Goal: Task Accomplishment & Management: Complete application form

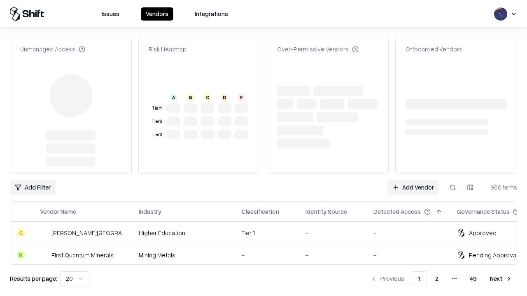
click at [413, 180] on link "Add Vendor" at bounding box center [412, 187] width 51 height 15
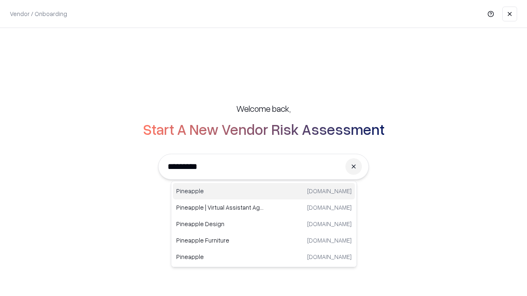
click at [264, 191] on div "Pineapple [DOMAIN_NAME]" at bounding box center [264, 191] width 182 height 16
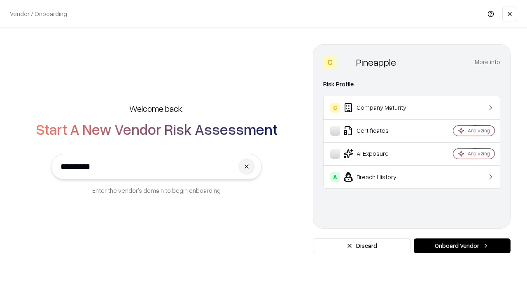
type input "*********"
click at [462, 246] on button "Onboard Vendor" at bounding box center [462, 246] width 97 height 15
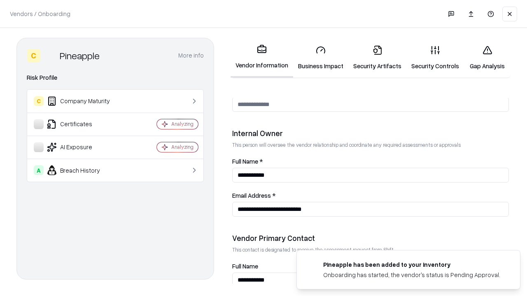
scroll to position [426, 0]
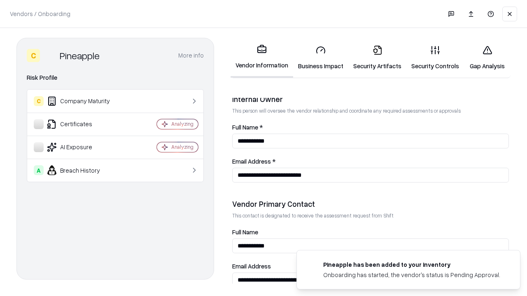
click at [321, 58] on link "Business Impact" at bounding box center [320, 58] width 55 height 38
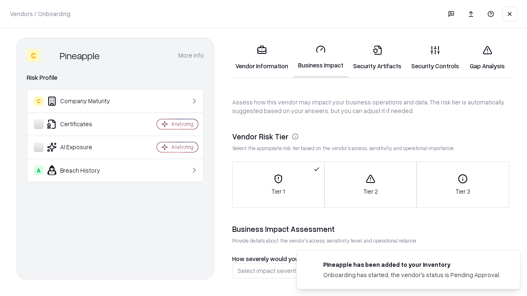
click at [487, 58] on link "Gap Analysis" at bounding box center [487, 58] width 47 height 38
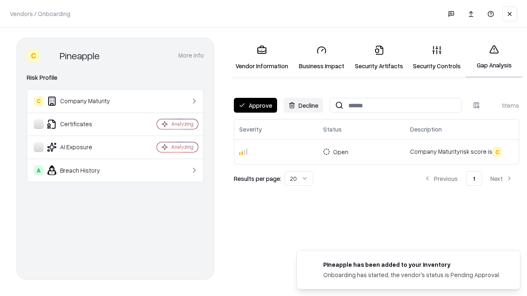
click at [255, 105] on button "Approve" at bounding box center [255, 105] width 43 height 15
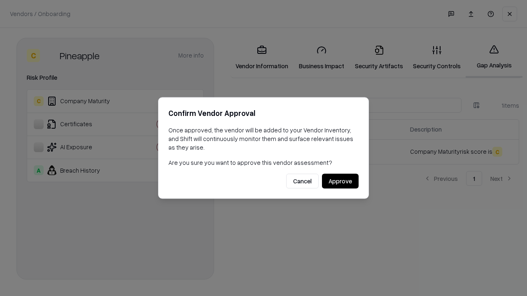
click at [340, 181] on button "Approve" at bounding box center [340, 181] width 37 height 15
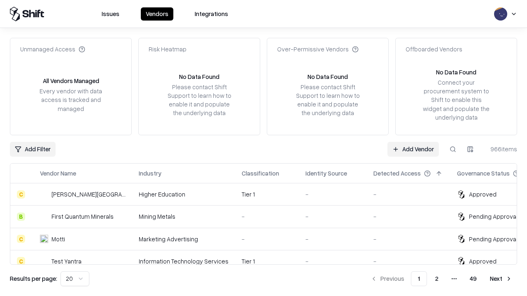
type input "*********"
click at [413, 149] on link "Add Vendor" at bounding box center [412, 149] width 51 height 15
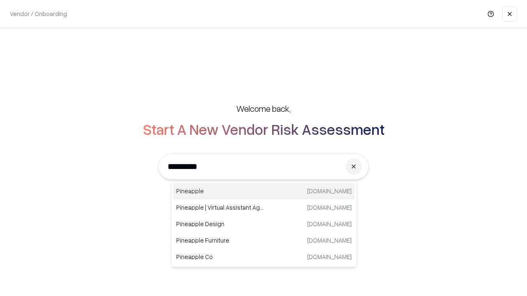
click at [264, 191] on div "Pineapple [DOMAIN_NAME]" at bounding box center [264, 191] width 182 height 16
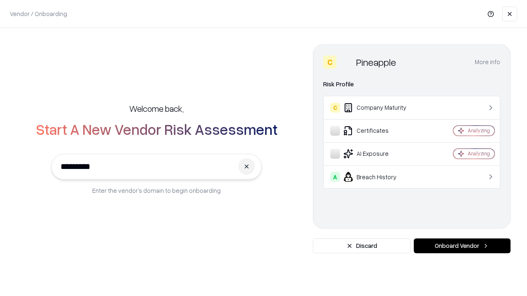
type input "*********"
click at [462, 246] on button "Onboard Vendor" at bounding box center [462, 246] width 97 height 15
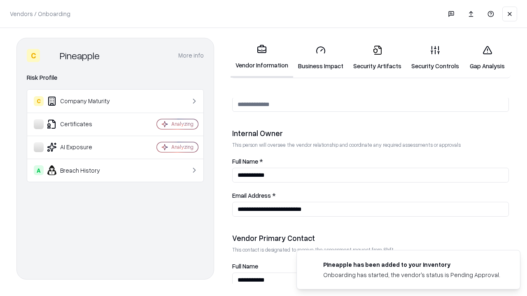
scroll to position [426, 0]
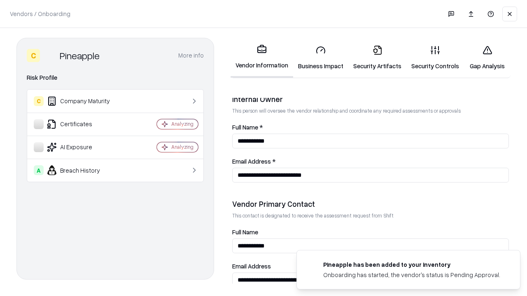
click at [487, 58] on link "Gap Analysis" at bounding box center [487, 58] width 47 height 38
